Goal: Navigation & Orientation: Find specific page/section

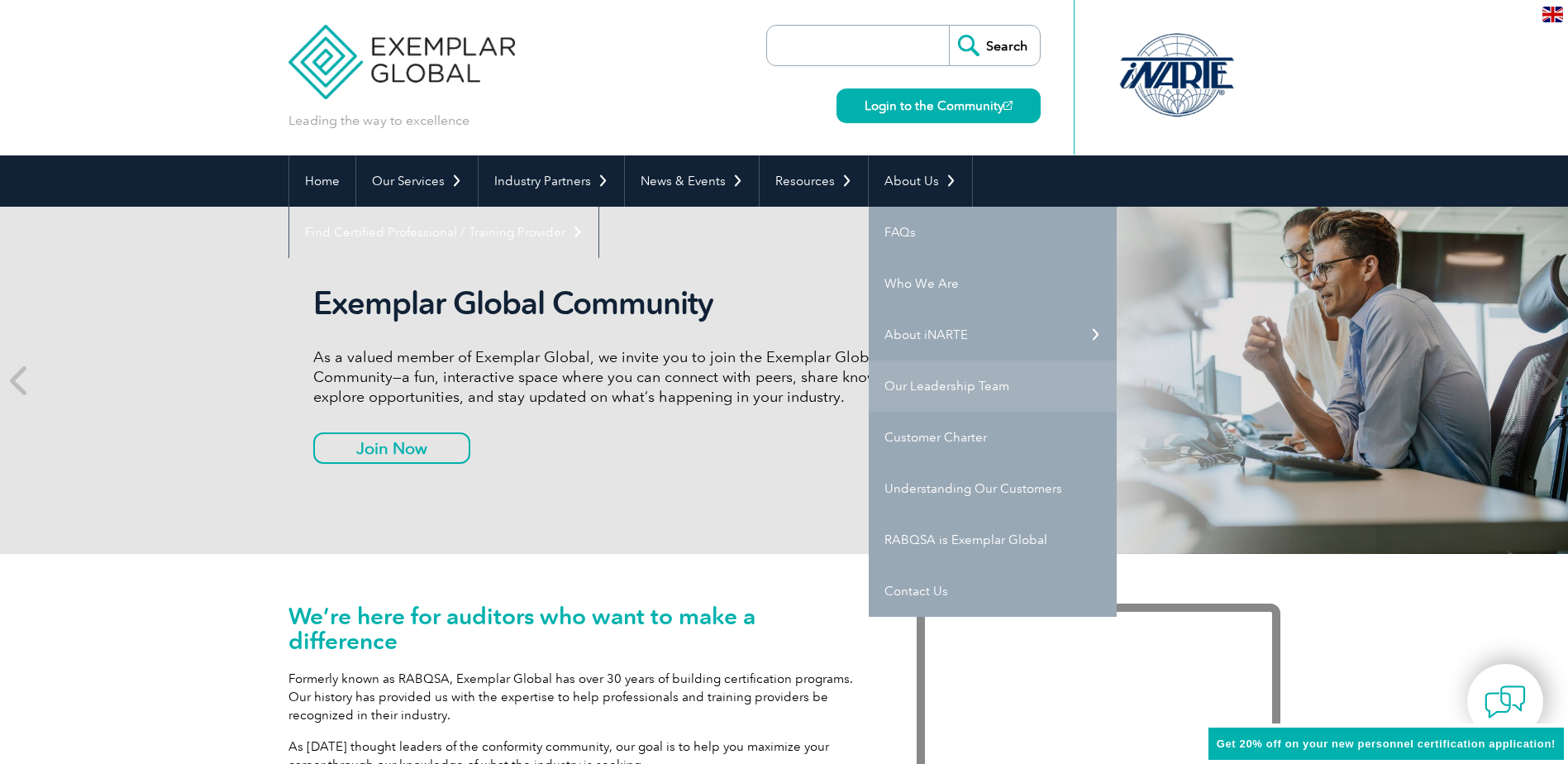
click at [900, 387] on link "Our Leadership Team" at bounding box center [993, 386] width 248 height 51
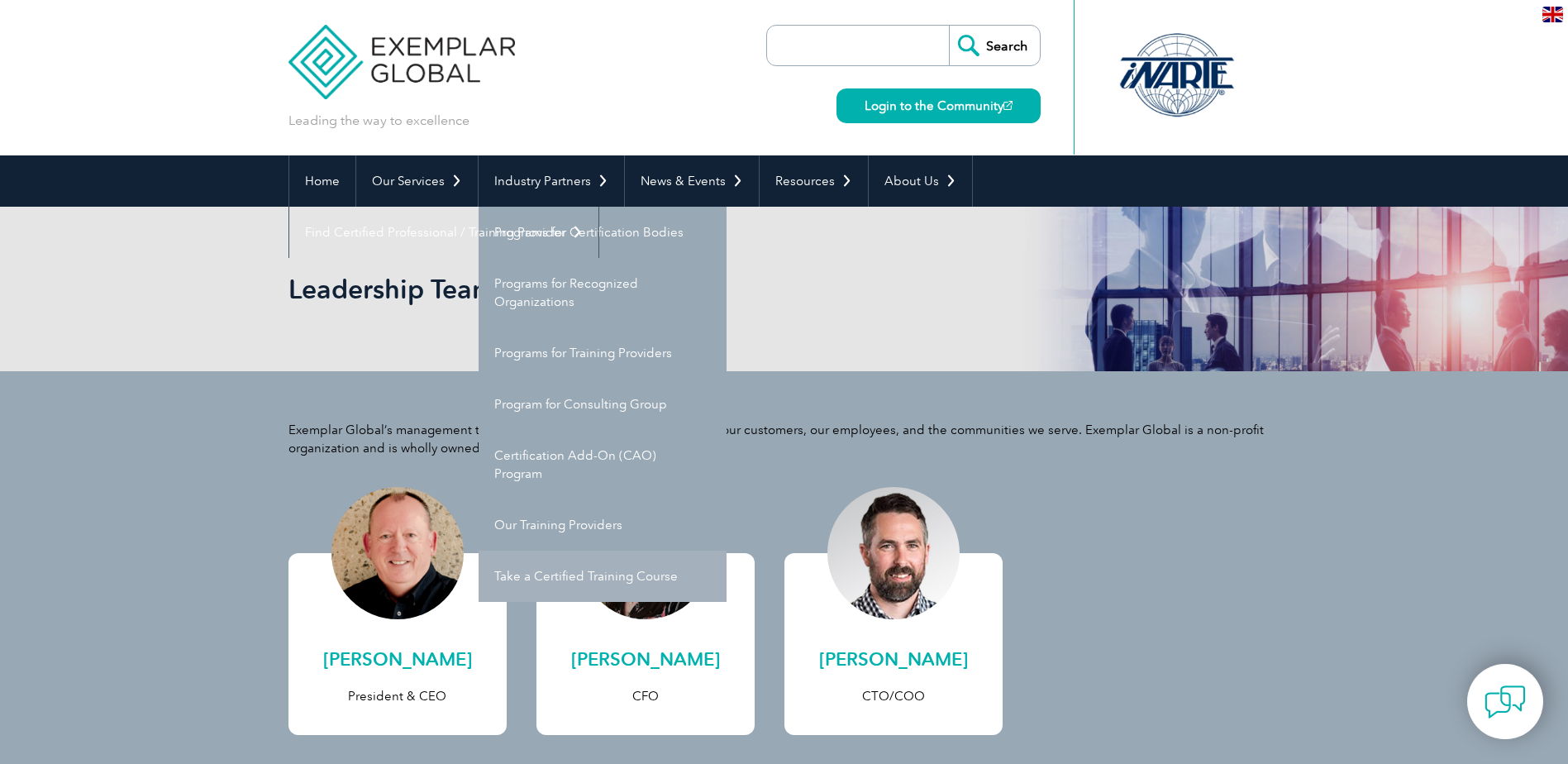
click at [588, 583] on link "Take a Certified Training Course" at bounding box center [602, 575] width 248 height 51
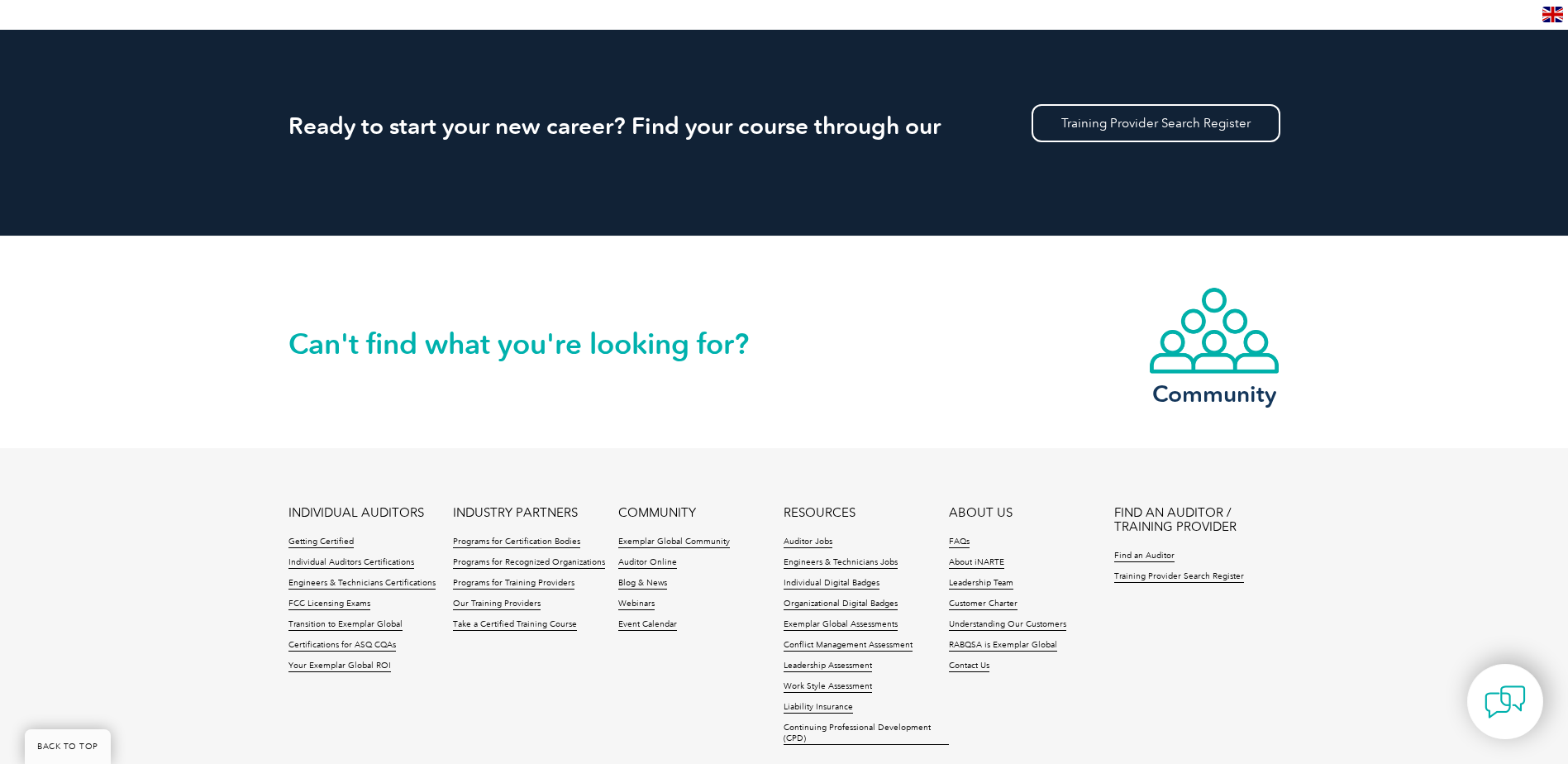
scroll to position [1570, 0]
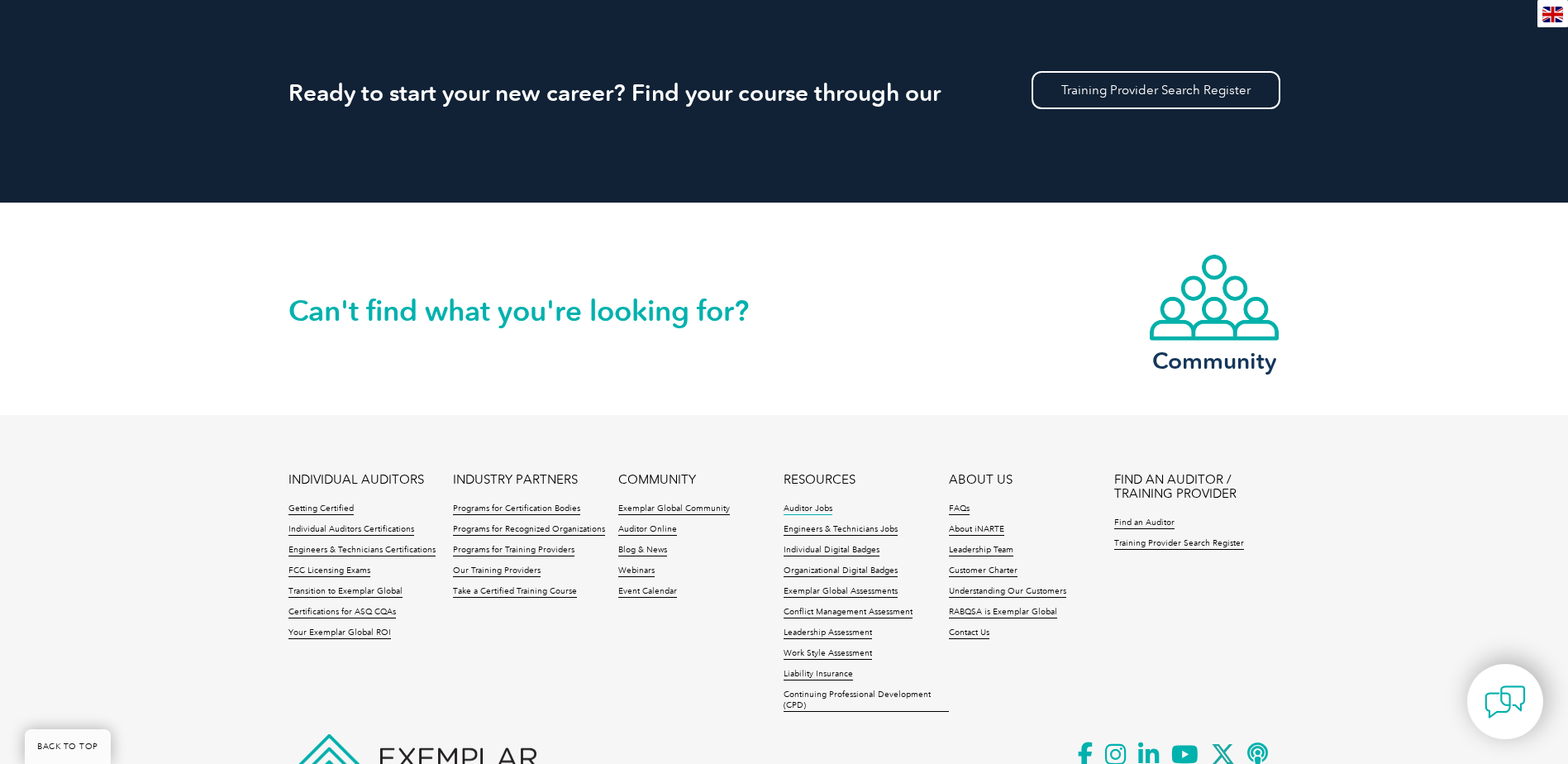
click at [810, 509] on link "Auditor Jobs" at bounding box center [808, 509] width 48 height 11
